Goal: Task Accomplishment & Management: Use online tool/utility

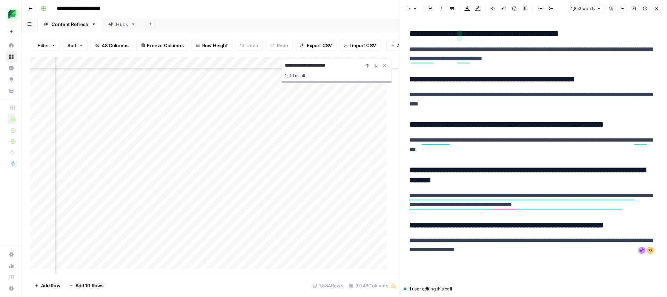
scroll to position [3308, 0]
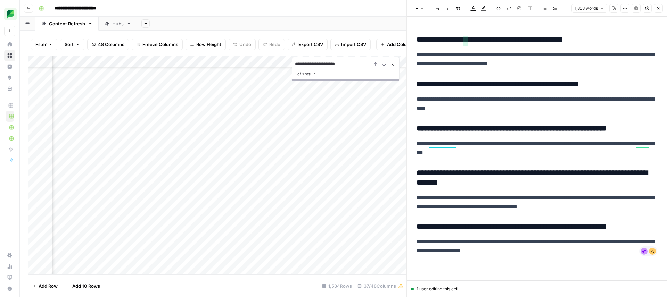
click at [391, 64] on icon "Close Search" at bounding box center [392, 64] width 6 height 6
click at [510, 11] on button "Close" at bounding box center [658, 8] width 9 height 9
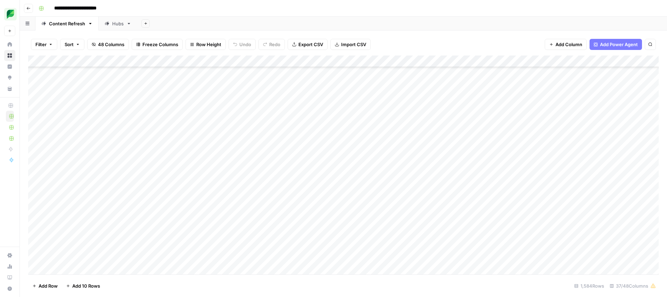
scroll to position [4611, 0]
click at [31, 10] on button "Go back" at bounding box center [28, 8] width 9 height 9
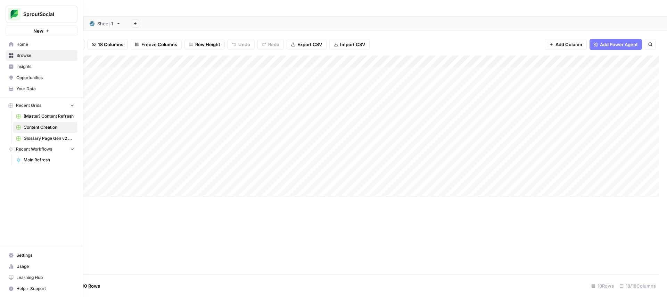
click at [14, 54] on link "Browse" at bounding box center [42, 55] width 72 height 11
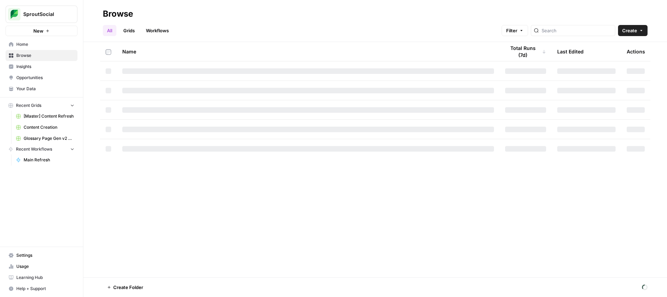
click at [38, 115] on span "[Master] Content Refresh" at bounding box center [49, 116] width 51 height 6
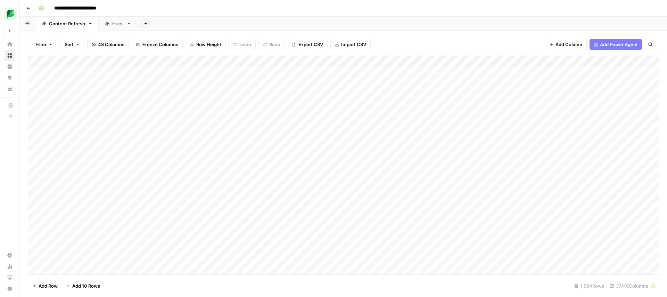
click at [115, 27] on div "Hubs" at bounding box center [117, 23] width 11 height 7
click at [82, 27] on div "Content Refresh" at bounding box center [67, 23] width 36 height 7
click at [429, 64] on div "Add Column" at bounding box center [343, 165] width 630 height 219
click at [410, 136] on span "Filter" at bounding box center [429, 135] width 61 height 7
click at [148, 81] on input "text" at bounding box center [190, 80] width 84 height 7
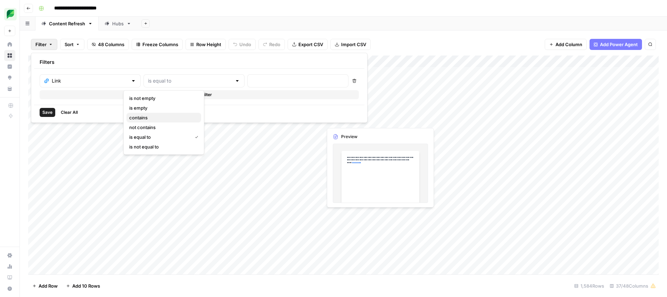
drag, startPoint x: 147, startPoint y: 116, endPoint x: 177, endPoint y: 107, distance: 30.9
click at [147, 116] on span "contains" at bounding box center [162, 117] width 66 height 7
type input "contains"
click at [252, 84] on input "text" at bounding box center [298, 80] width 92 height 7
paste input "enterprise-social-media"
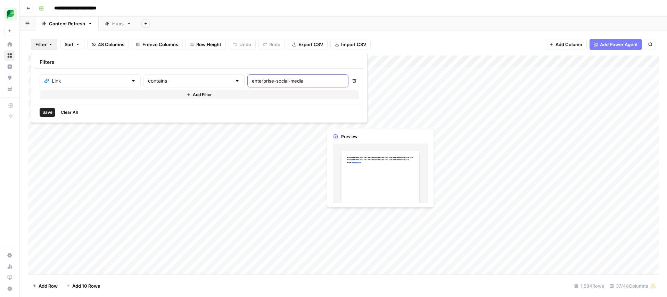
type input "enterprise-social-media"
click at [48, 114] on span "Save" at bounding box center [47, 112] width 10 height 6
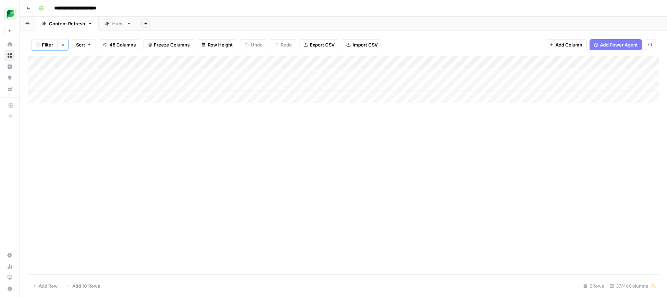
click at [48, 45] on span "Filter" at bounding box center [47, 44] width 11 height 7
click at [65, 45] on icon "button" at bounding box center [63, 45] width 4 height 4
drag, startPoint x: 449, startPoint y: 43, endPoint x: 451, endPoint y: 49, distance: 5.7
click at [449, 43] on div "Filter Sort 48 Columns Freeze Columns Row Height Undo Redo Export CSV Import CS…" at bounding box center [343, 44] width 630 height 22
click at [486, 20] on div "Add Sheet" at bounding box center [402, 24] width 530 height 14
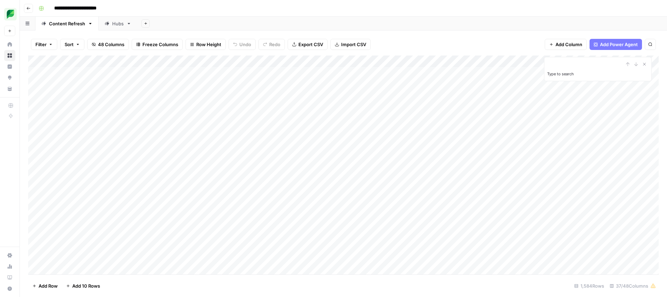
click at [510, 60] on input "Type to search" at bounding box center [585, 64] width 76 height 8
paste input "**********"
type input "**********"
click at [510, 65] on icon "Close Search" at bounding box center [644, 64] width 6 height 6
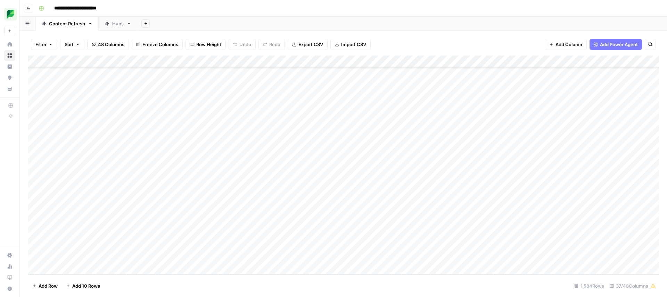
scroll to position [18508, 0]
click at [426, 61] on div "Add Column" at bounding box center [343, 165] width 630 height 219
click at [428, 110] on span "Sort Ascending" at bounding box center [429, 110] width 61 height 7
click at [92, 250] on div "Add Column" at bounding box center [343, 165] width 630 height 218
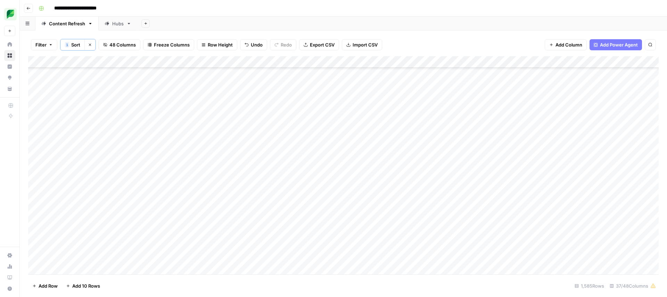
scroll to position [18520, 0]
click at [476, 47] on div "Filter 1 Sort Clear sorts 48 Columns Freeze Columns Row Height Undo Redo Export…" at bounding box center [343, 44] width 630 height 23
click at [448, 39] on div "Filter 1 Sort Clear sorts 48 Columns Freeze Columns Row Height Undo Redo Export…" at bounding box center [343, 44] width 630 height 23
type input "**********"
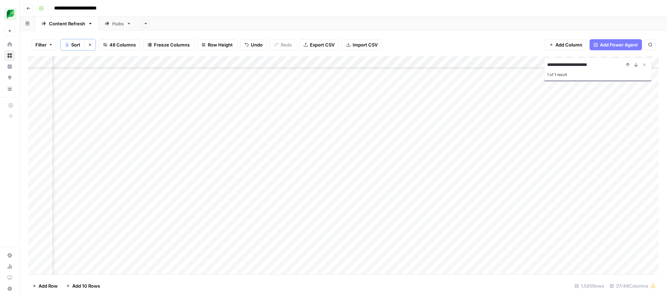
scroll to position [3869, 341]
click at [357, 161] on div "Add Column" at bounding box center [343, 165] width 630 height 218
click at [510, 66] on icon "Close Search" at bounding box center [644, 65] width 6 height 6
click at [488, 163] on div "Add Column" at bounding box center [343, 165] width 630 height 218
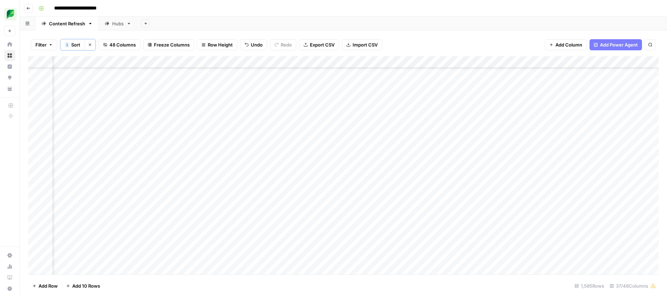
click at [486, 161] on div "Add Column" at bounding box center [343, 165] width 630 height 218
click at [486, 161] on input "text" at bounding box center [508, 162] width 60 height 6
click at [317, 160] on div "Add Column" at bounding box center [343, 165] width 630 height 218
click at [510, 159] on div "Add Column" at bounding box center [343, 165] width 630 height 218
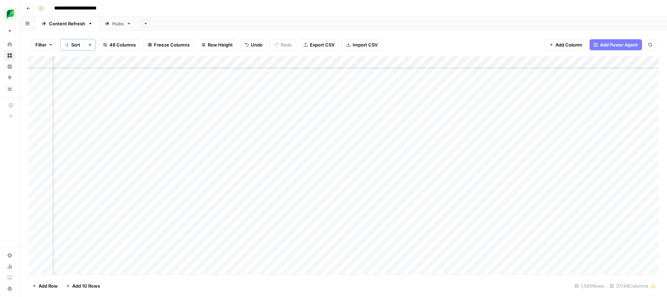
scroll to position [3869, 364]
click at [510, 160] on div "Add Column" at bounding box center [343, 165] width 630 height 218
click at [510, 199] on button "Large" at bounding box center [574, 199] width 18 height 8
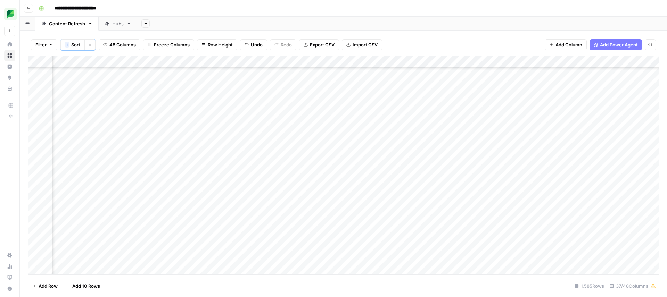
click at [429, 160] on div "Add Column" at bounding box center [343, 165] width 630 height 218
click at [510, 160] on div "Add Column" at bounding box center [343, 165] width 630 height 218
click at [481, 161] on div "Add Column" at bounding box center [343, 165] width 630 height 218
click at [357, 160] on div "Add Column" at bounding box center [343, 165] width 630 height 218
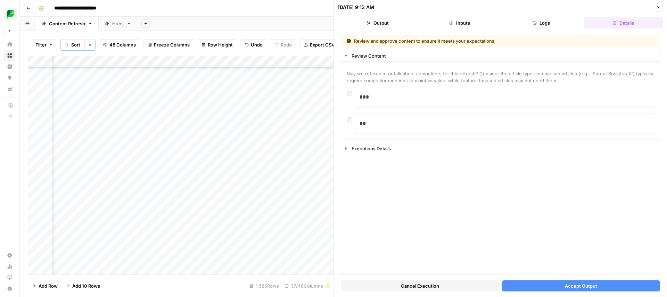
click at [510, 250] on button "Accept Output" at bounding box center [581, 286] width 158 height 11
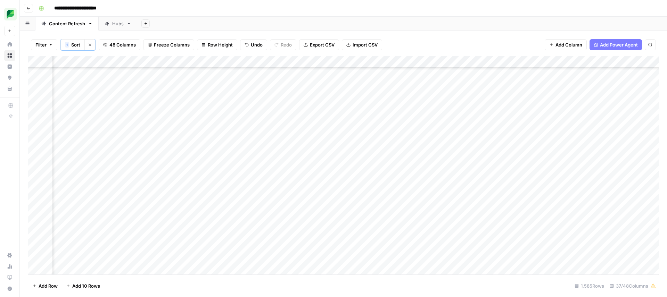
scroll to position [3870, 933]
type input "**********"
click at [296, 205] on div "Add Column" at bounding box center [343, 165] width 630 height 218
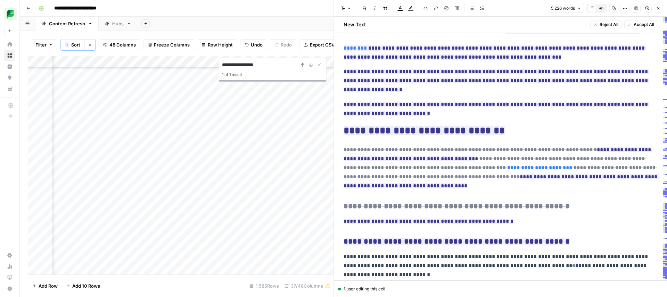
scroll to position [492, 0]
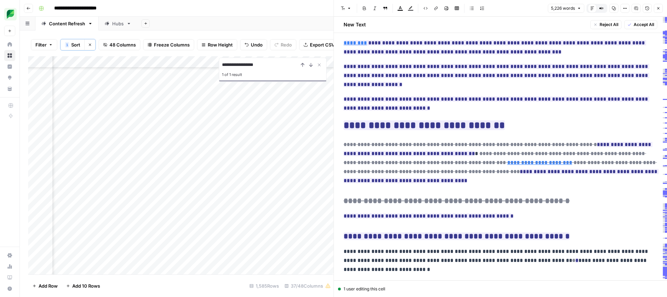
click at [510, 10] on icon "button" at bounding box center [658, 8] width 4 height 4
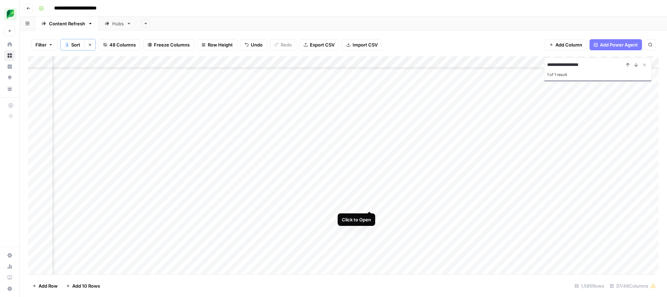
click at [370, 204] on div "Add Column" at bounding box center [343, 165] width 630 height 218
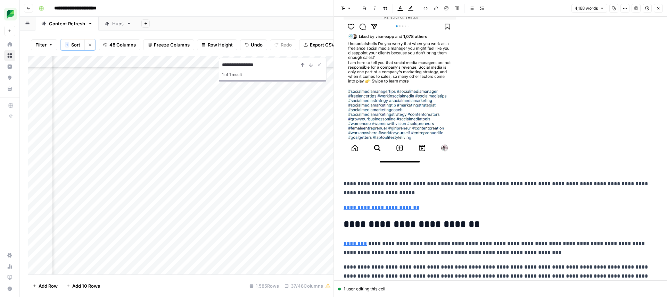
scroll to position [246, 0]
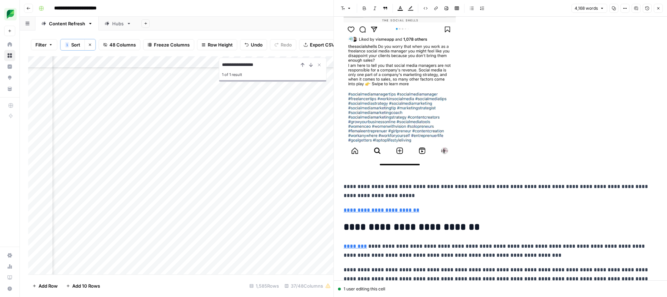
click at [353, 247] on link "********" at bounding box center [354, 246] width 23 height 5
click at [365, 246] on link "********" at bounding box center [354, 245] width 23 height 5
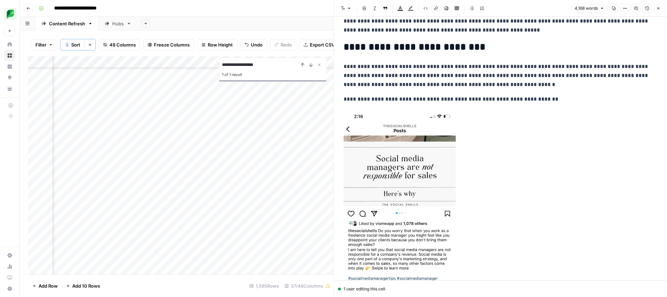
scroll to position [0, 0]
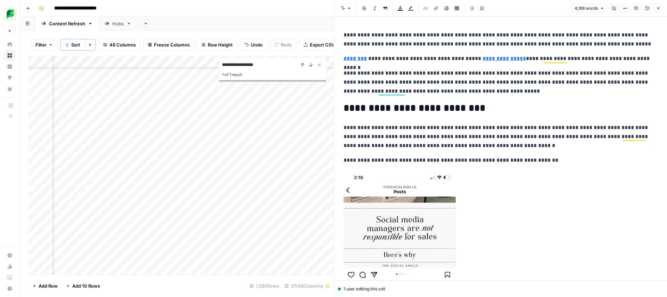
click at [352, 58] on link "********" at bounding box center [354, 58] width 23 height 5
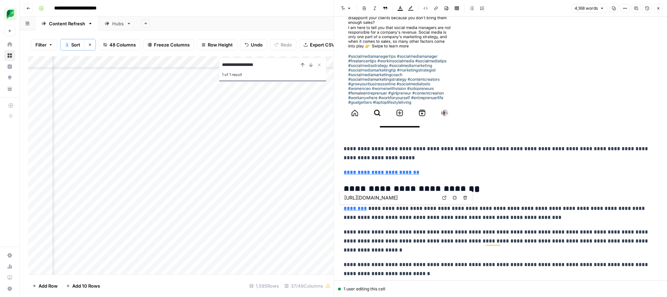
scroll to position [284, 0]
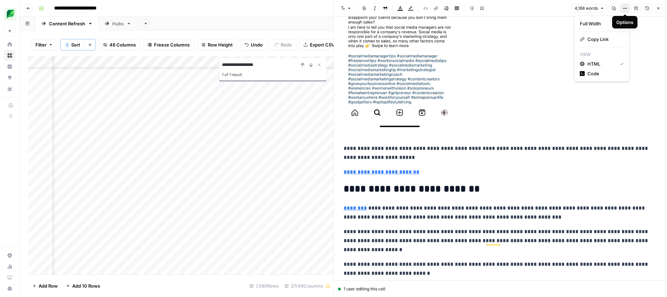
click at [510, 10] on button "Options" at bounding box center [624, 8] width 9 height 9
click at [510, 73] on span "Code" at bounding box center [603, 73] width 33 height 7
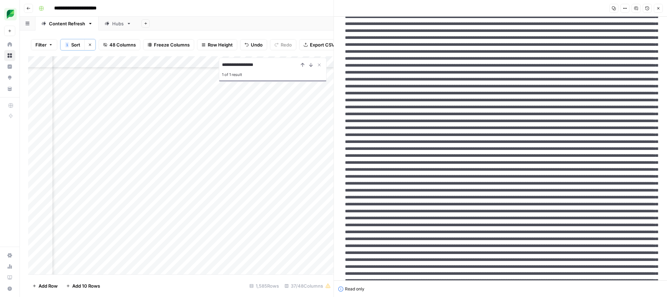
scroll to position [0, 0]
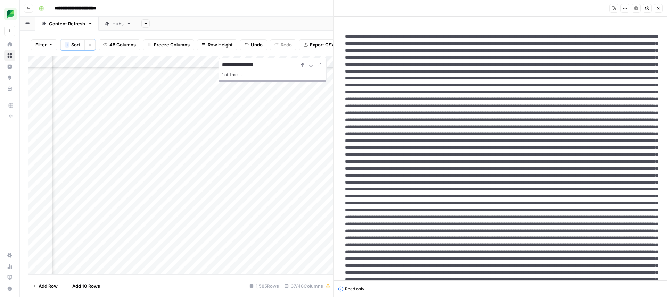
click at [510, 8] on icon "button" at bounding box center [623, 8] width 1 height 1
click at [510, 10] on button "Options" at bounding box center [624, 8] width 9 height 9
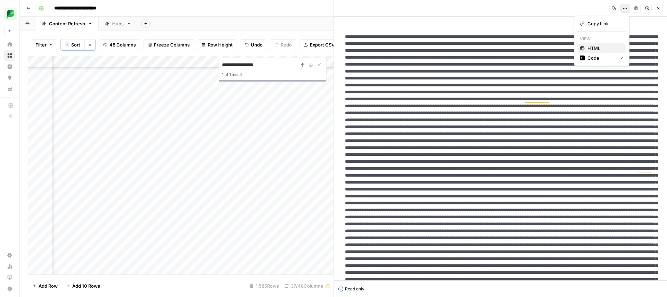
click at [510, 47] on span "HTML" at bounding box center [603, 48] width 33 height 7
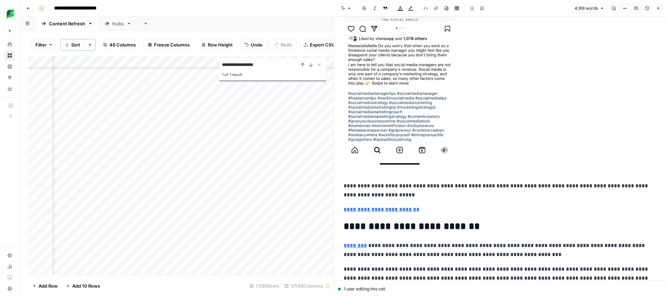
scroll to position [254, 0]
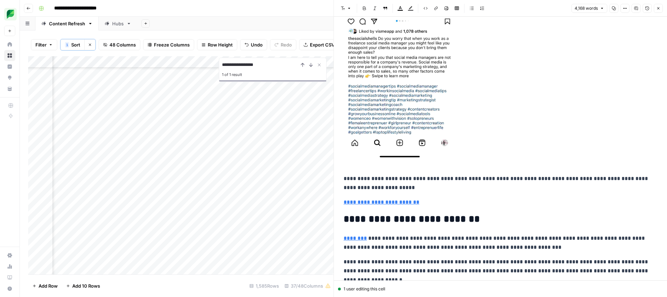
click at [384, 80] on img at bounding box center [399, 38] width 112 height 243
click at [396, 168] on span "Shortcuts" at bounding box center [392, 169] width 19 height 6
drag, startPoint x: 396, startPoint y: 168, endPoint x: 408, endPoint y: 165, distance: 12.3
click at [396, 168] on span "Shortcuts" at bounding box center [392, 169] width 19 height 6
drag, startPoint x: 463, startPoint y: 184, endPoint x: 467, endPoint y: 180, distance: 5.7
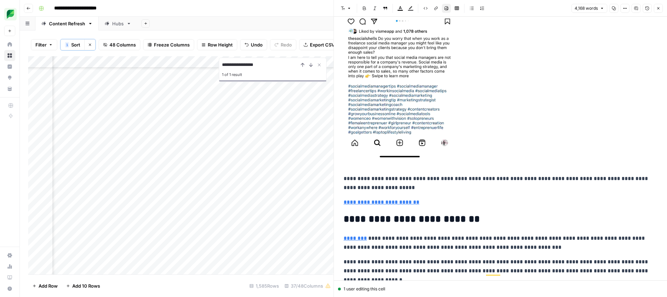
click at [463, 184] on p "**********" at bounding box center [500, 54] width 314 height 275
click at [510, 5] on button "Close" at bounding box center [658, 8] width 9 height 9
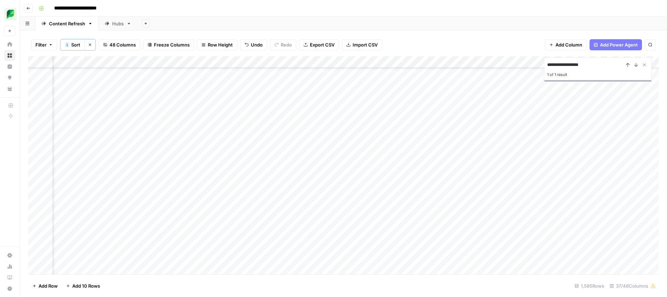
scroll to position [7426, 1030]
click at [510, 66] on icon "Close Search" at bounding box center [644, 65] width 2 height 2
click at [373, 206] on div "Add Column" at bounding box center [343, 165] width 630 height 218
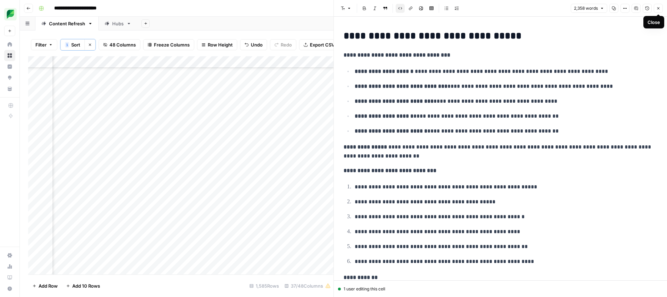
click at [510, 9] on icon "button" at bounding box center [658, 8] width 4 height 4
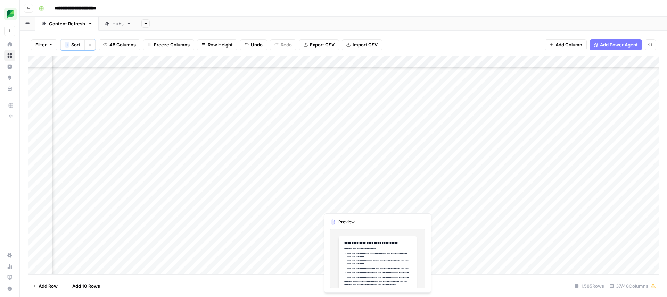
click at [337, 207] on div "Add Column" at bounding box center [343, 165] width 630 height 218
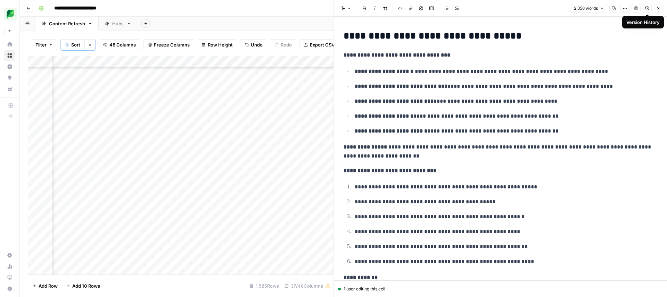
click at [510, 9] on icon "button" at bounding box center [658, 8] width 4 height 4
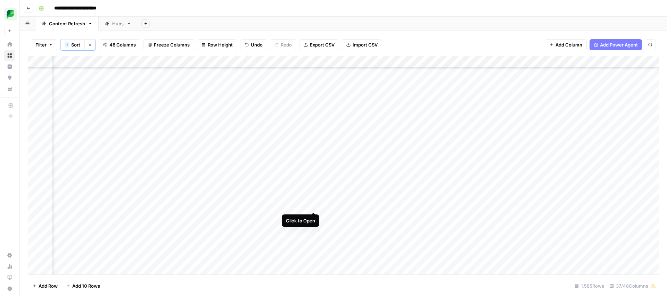
click at [311, 206] on div "Add Column" at bounding box center [343, 165] width 630 height 218
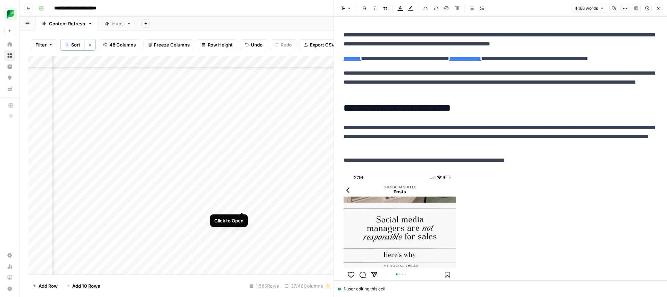
click at [240, 206] on div "Add Column" at bounding box center [180, 165] width 305 height 218
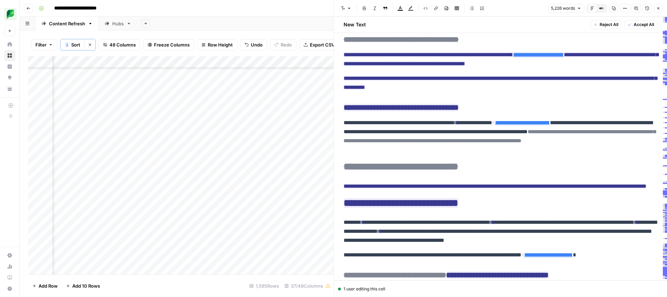
scroll to position [1996, 0]
click at [510, 9] on icon "button" at bounding box center [658, 8] width 4 height 4
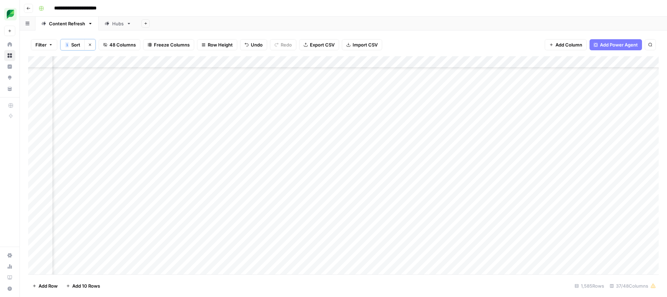
scroll to position [7425, 1069]
type input "**********"
click at [510, 66] on icon "Next Result" at bounding box center [636, 64] width 3 height 3
click at [510, 65] on icon "Close Search" at bounding box center [644, 65] width 6 height 6
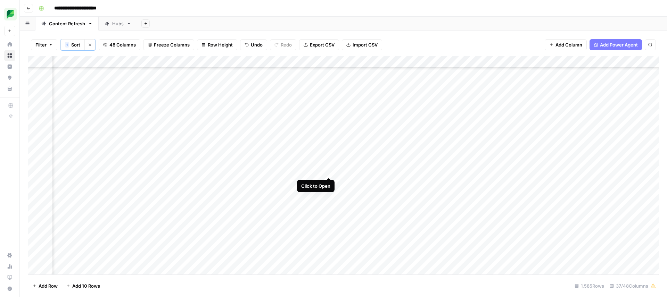
click at [328, 171] on div "Add Column" at bounding box center [343, 165] width 630 height 218
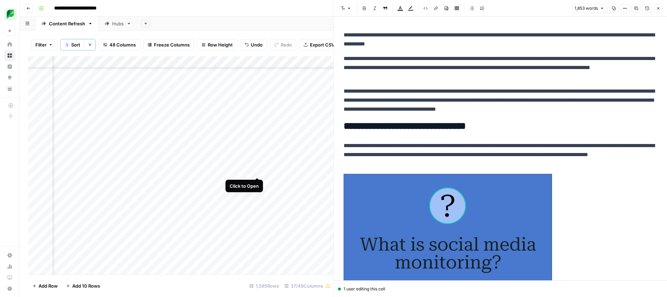
click at [257, 171] on div "Add Column" at bounding box center [180, 165] width 305 height 218
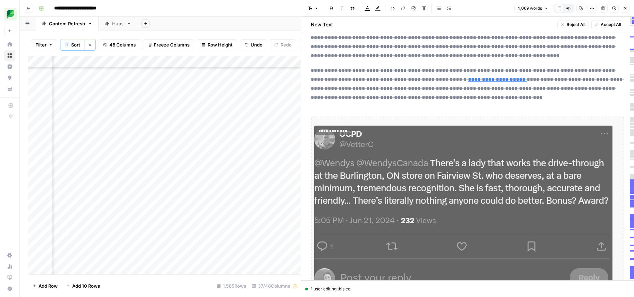
scroll to position [1229, 0]
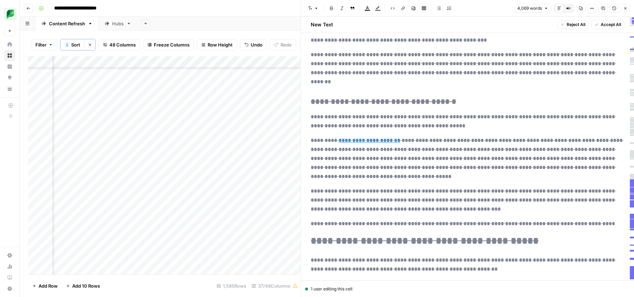
scroll to position [3133, 0]
